Goal: Transaction & Acquisition: Book appointment/travel/reservation

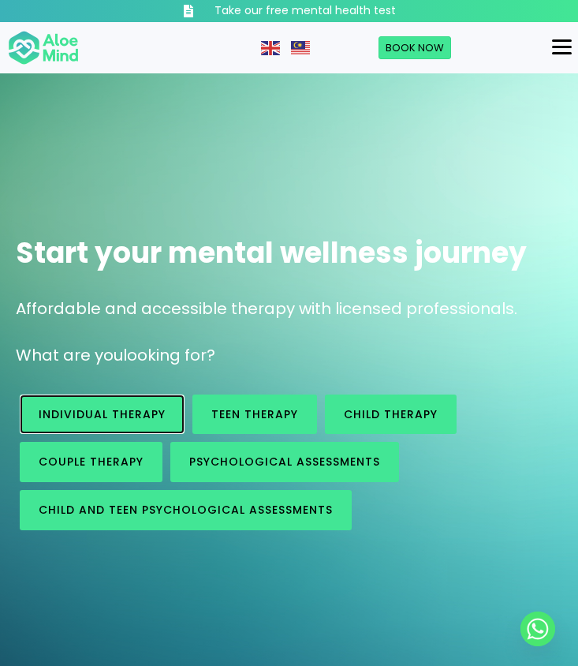
click at [150, 416] on span "Individual therapy" at bounding box center [102, 414] width 127 height 16
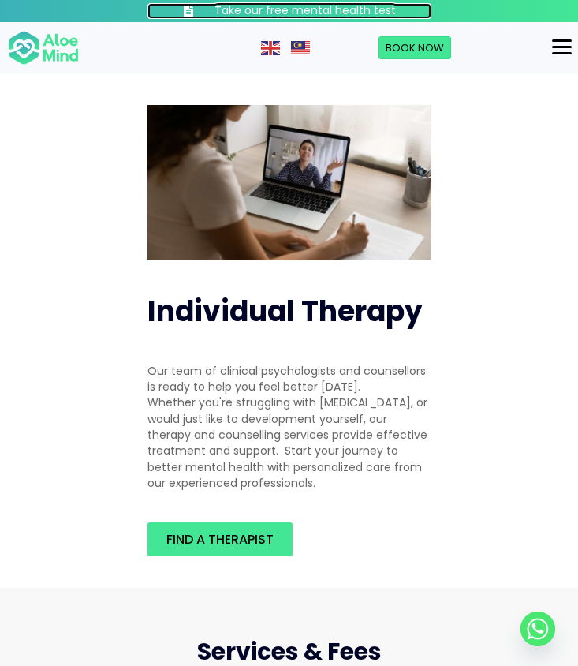
click at [318, 9] on h3 "Take our free mental health test" at bounding box center [305, 11] width 181 height 16
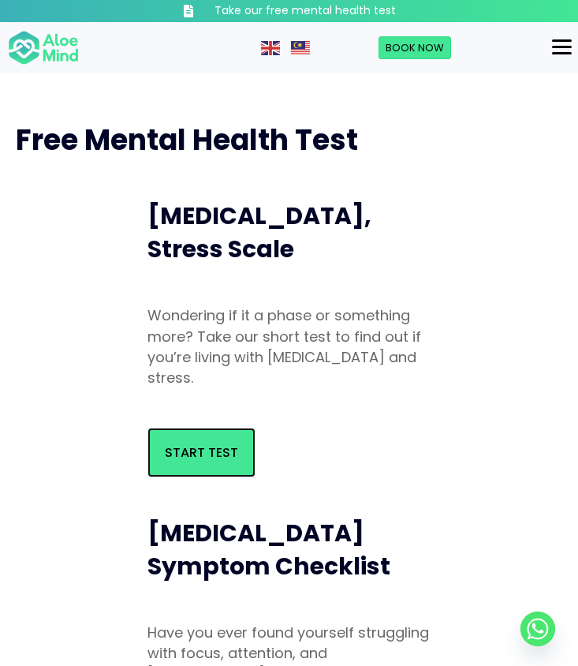
click at [218, 465] on link "Start Test" at bounding box center [202, 453] width 108 height 50
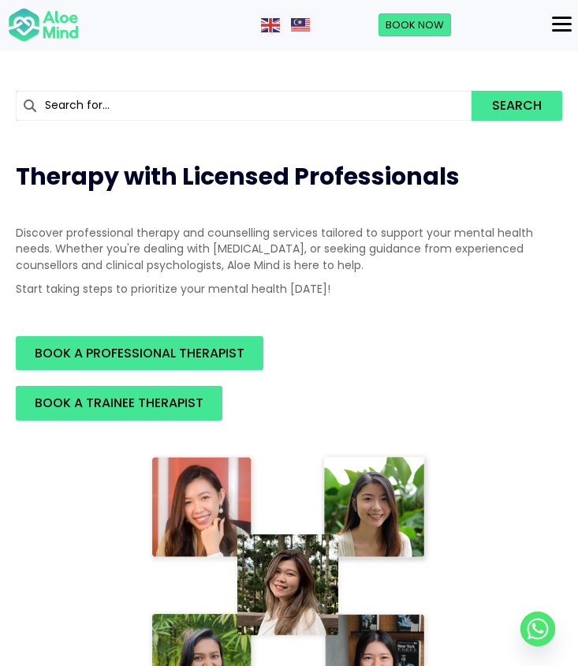
scroll to position [158, 0]
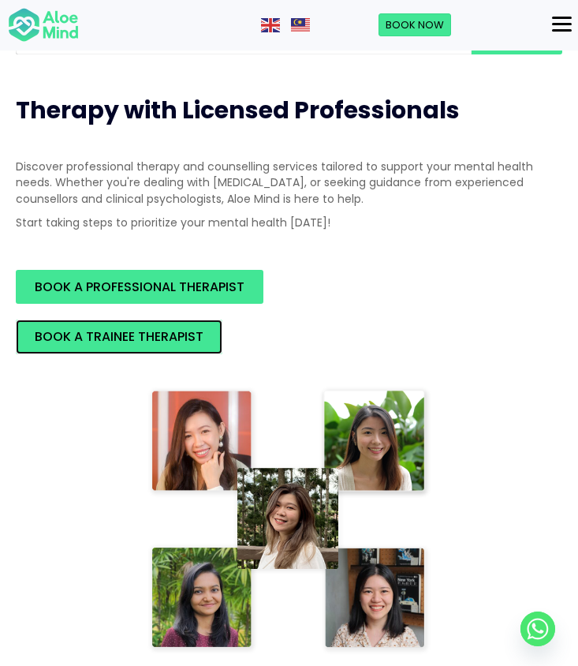
click at [130, 336] on span "BOOK A TRAINEE THERAPIST" at bounding box center [119, 336] width 169 height 18
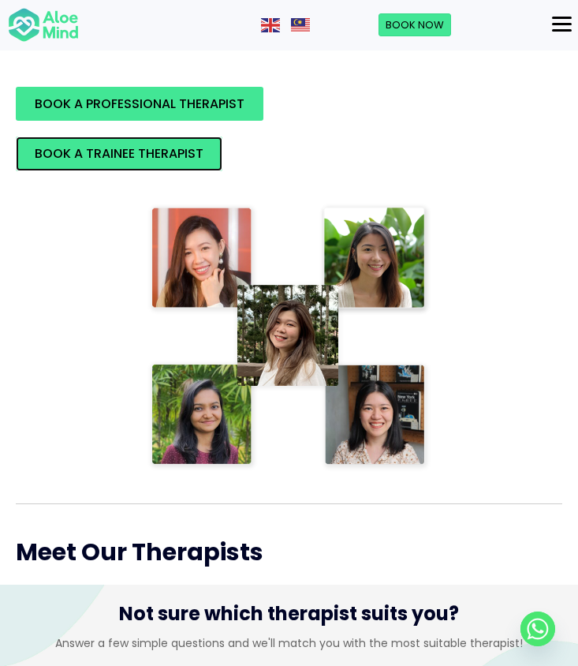
scroll to position [631, 0]
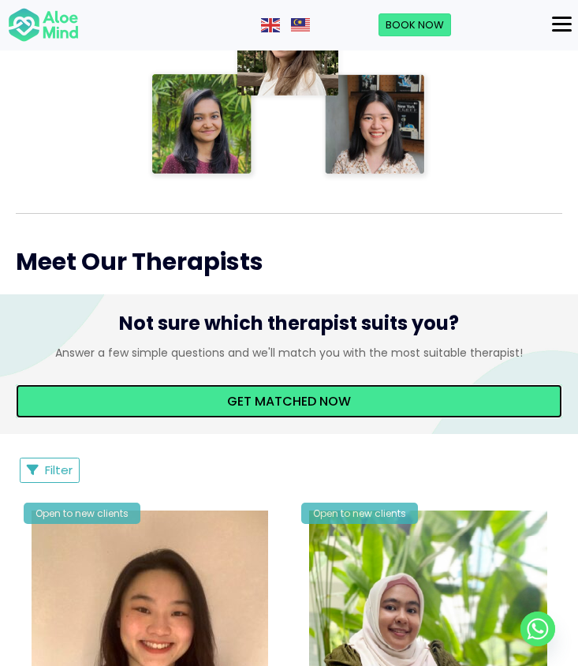
click at [282, 406] on span "Get matched now" at bounding box center [289, 401] width 124 height 18
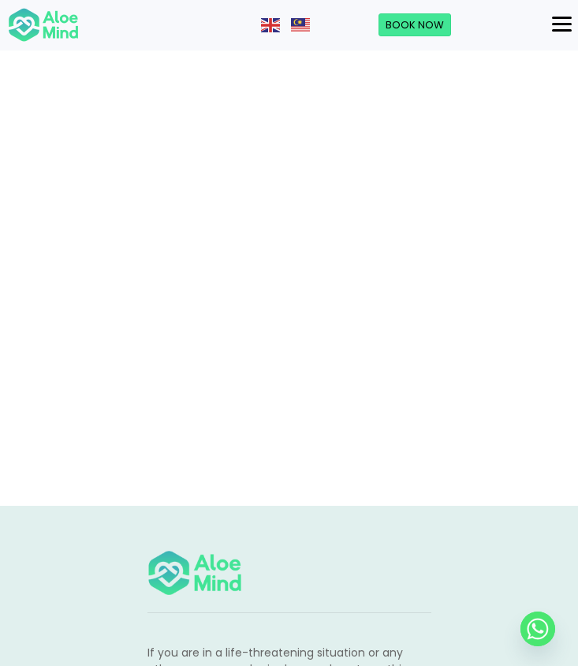
scroll to position [146, 0]
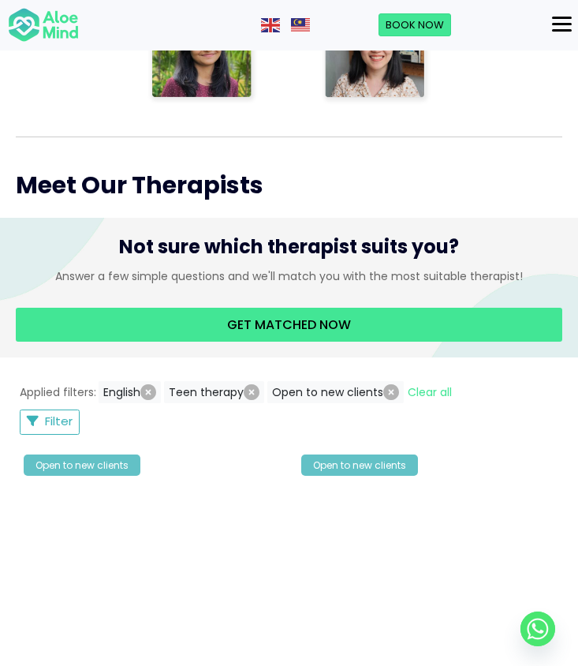
scroll to position [710, 0]
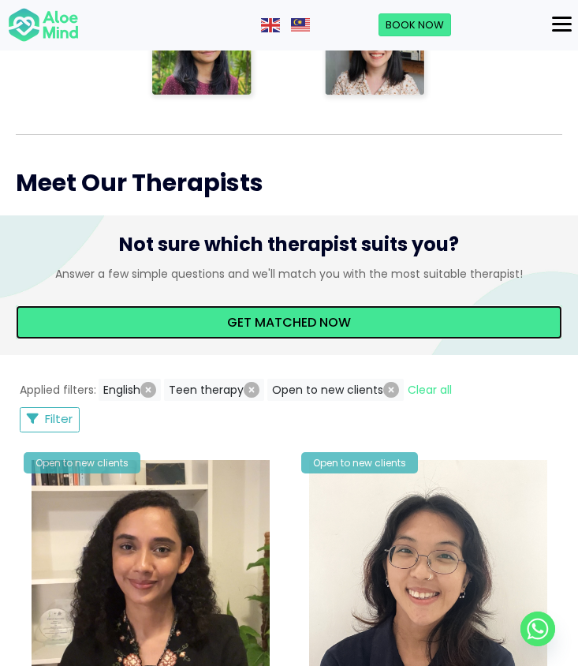
click at [251, 328] on span "Get matched now" at bounding box center [289, 322] width 124 height 18
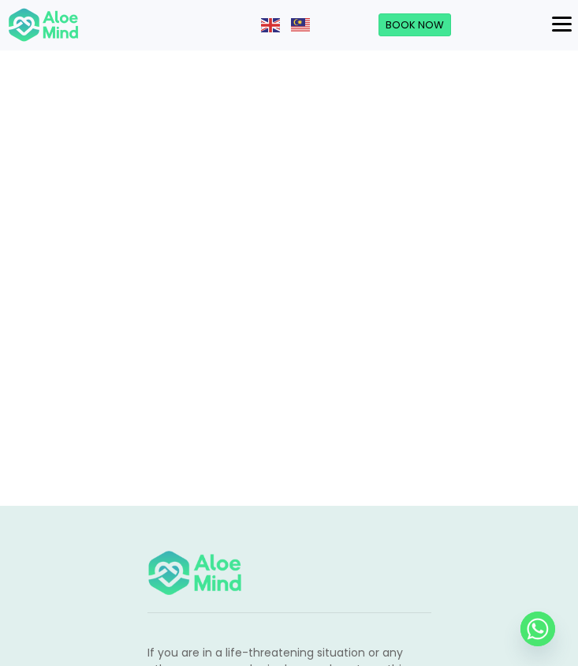
scroll to position [146, 0]
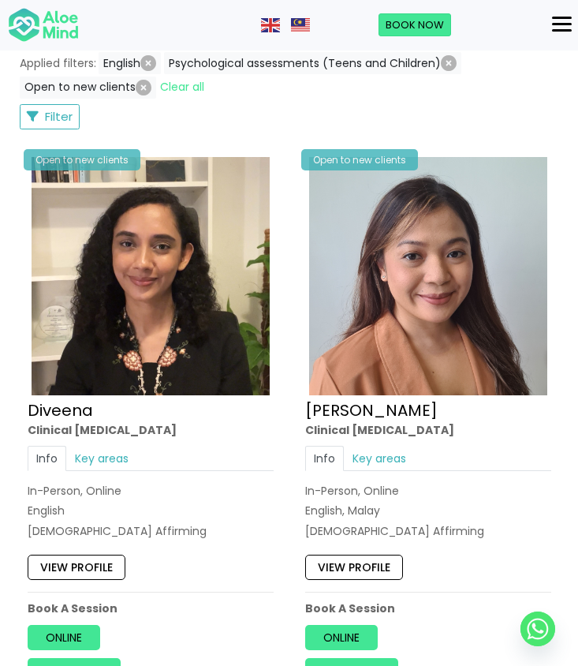
scroll to position [1183, 0]
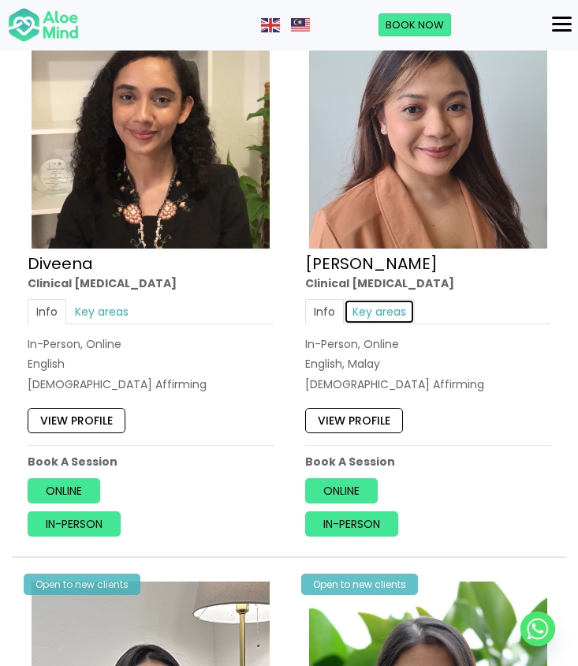
click at [376, 316] on link "Key areas" at bounding box center [379, 311] width 71 height 25
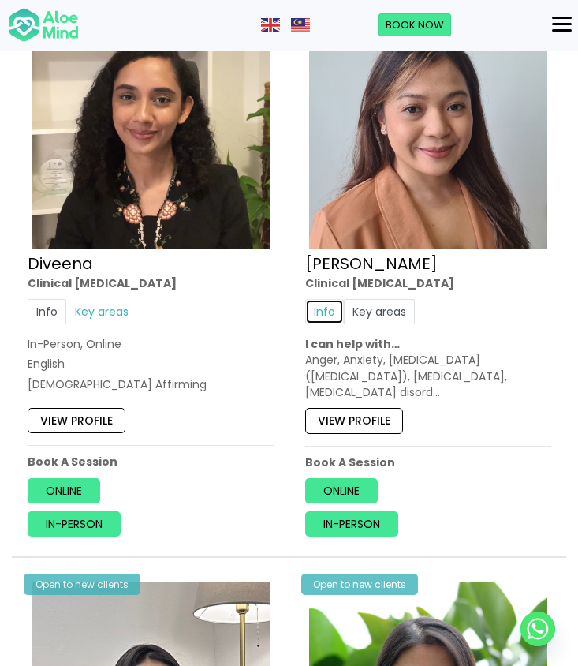
click at [325, 308] on link "Info" at bounding box center [324, 311] width 39 height 25
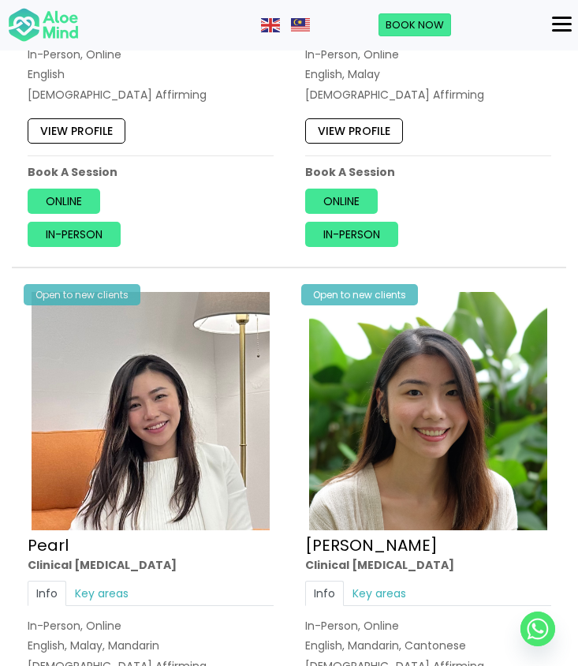
scroll to position [1499, 0]
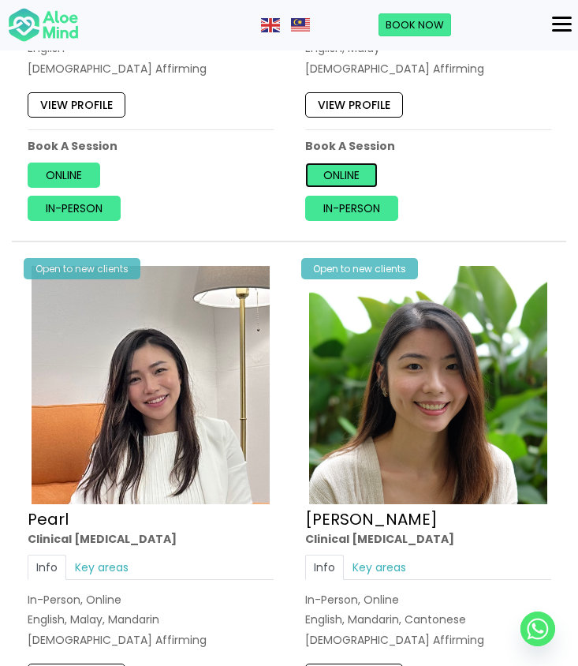
click at [331, 181] on link "Online" at bounding box center [341, 175] width 73 height 25
